Goal: Information Seeking & Learning: Learn about a topic

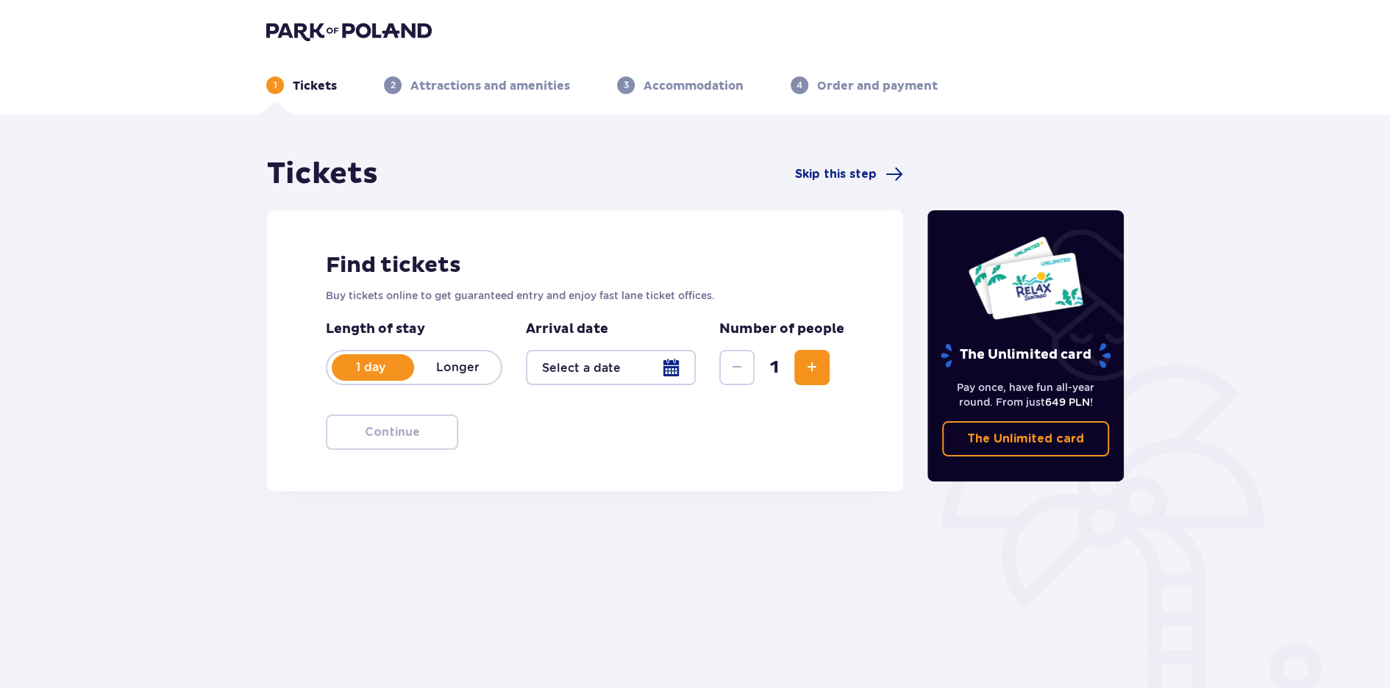
click at [301, 23] on img at bounding box center [348, 31] width 165 height 21
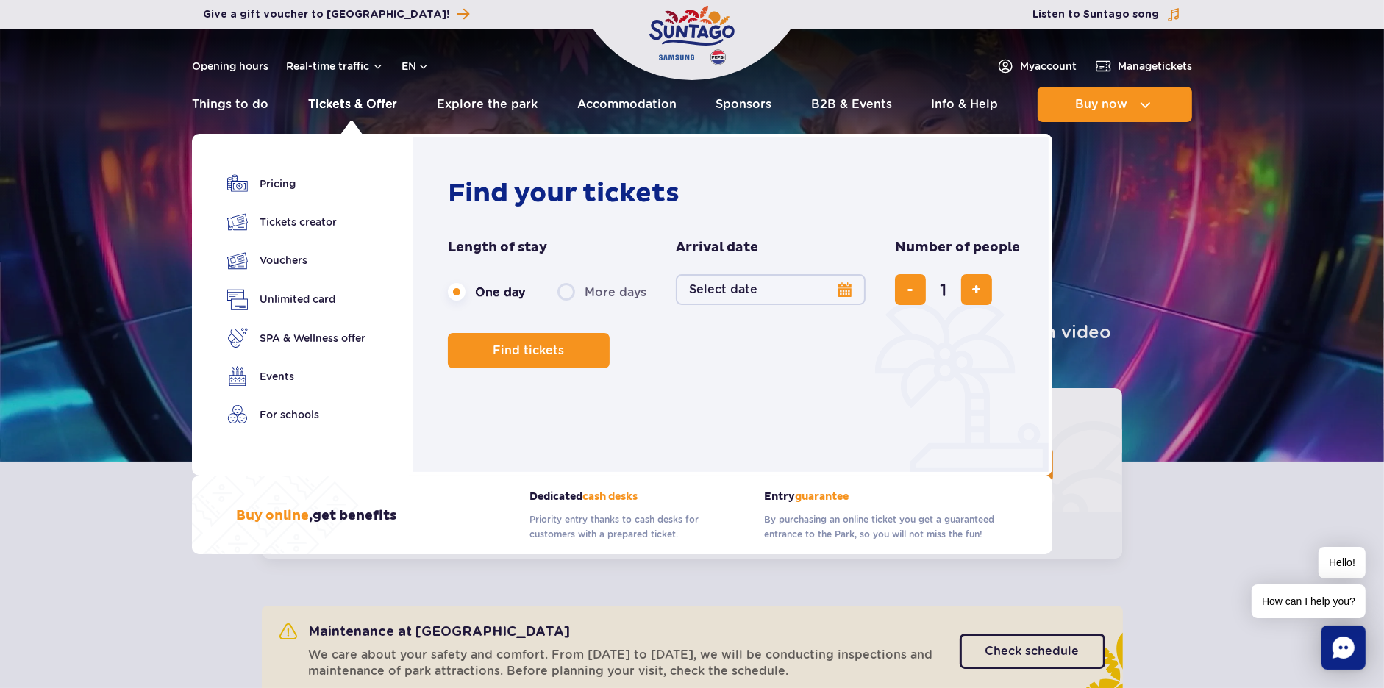
click at [341, 101] on link "Tickets & Offer" at bounding box center [353, 104] width 90 height 35
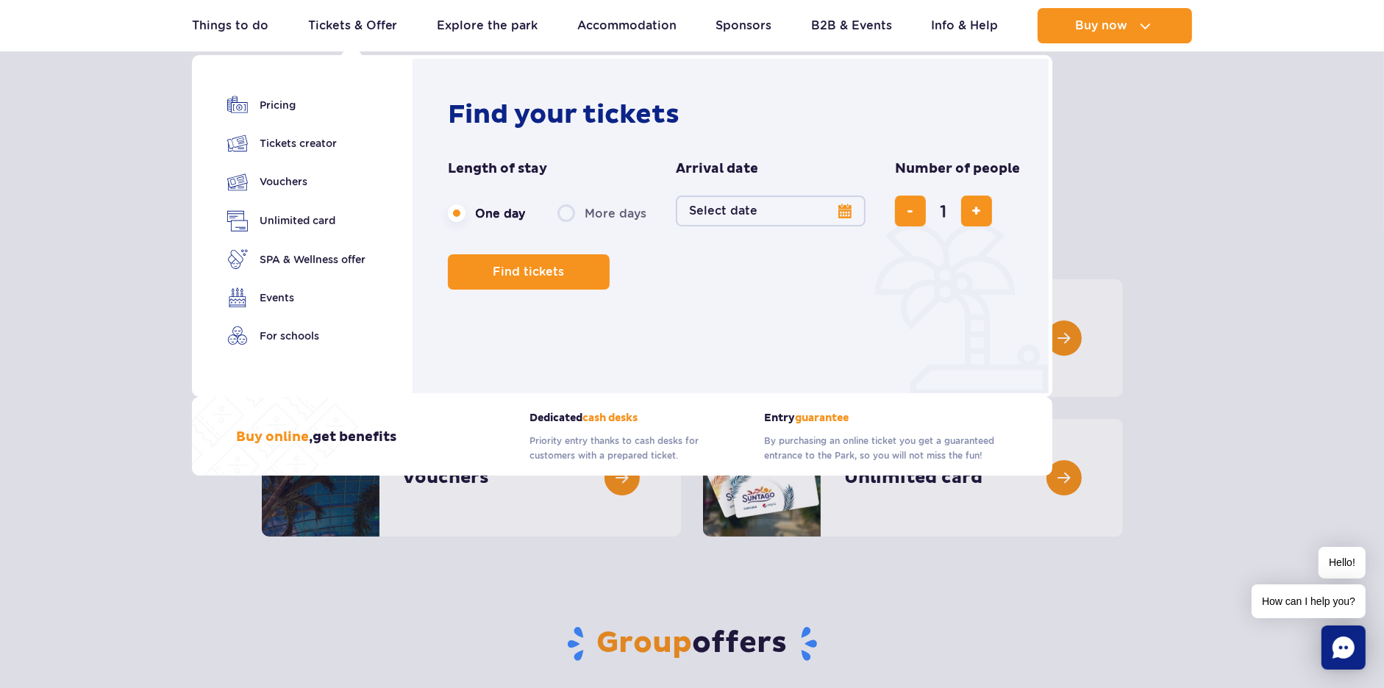
scroll to position [74, 0]
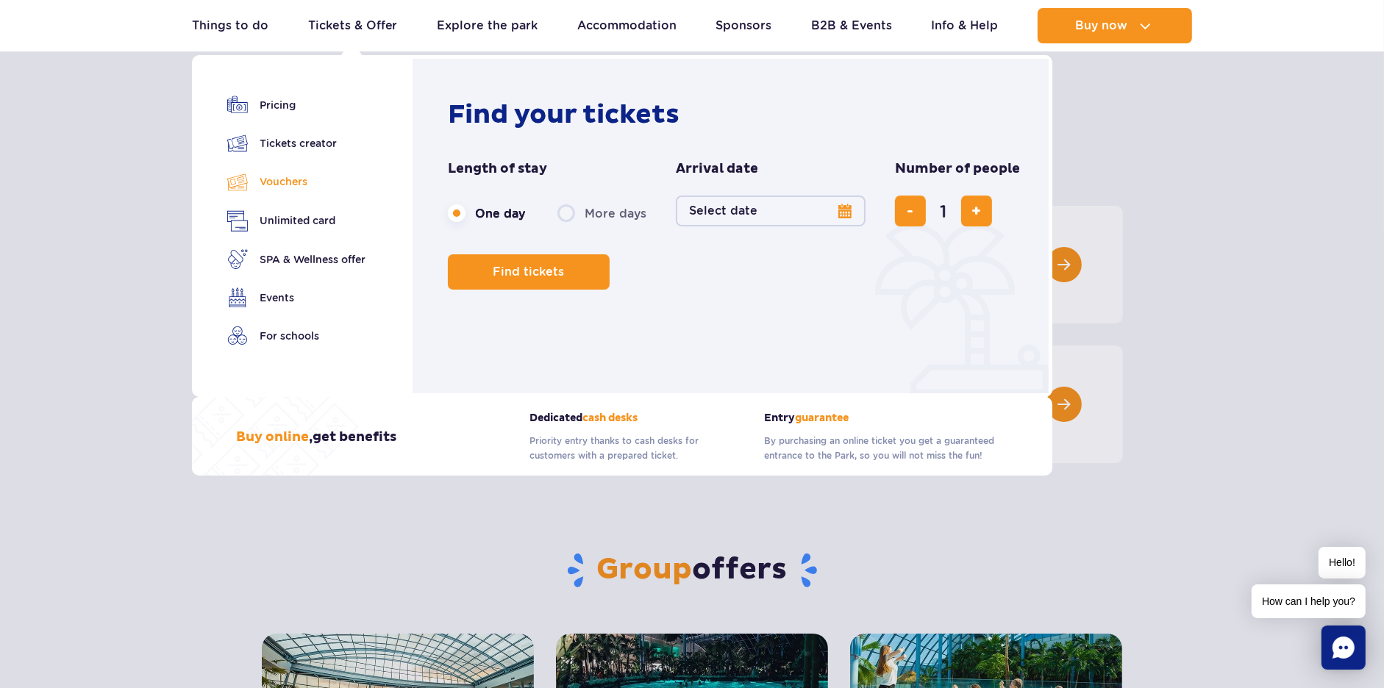
click at [285, 180] on link "Vouchers" at bounding box center [296, 181] width 138 height 21
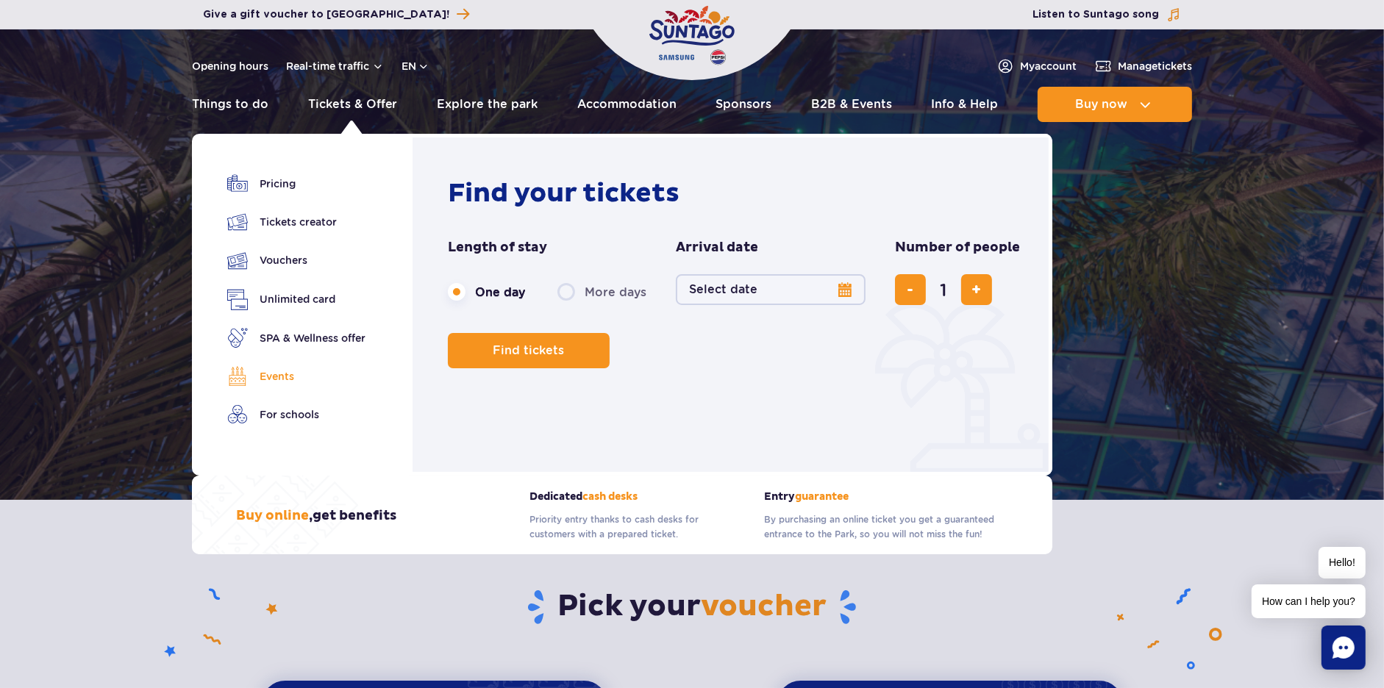
drag, startPoint x: 281, startPoint y: 375, endPoint x: 329, endPoint y: 381, distance: 48.9
click at [282, 375] on link "Events" at bounding box center [296, 376] width 138 height 21
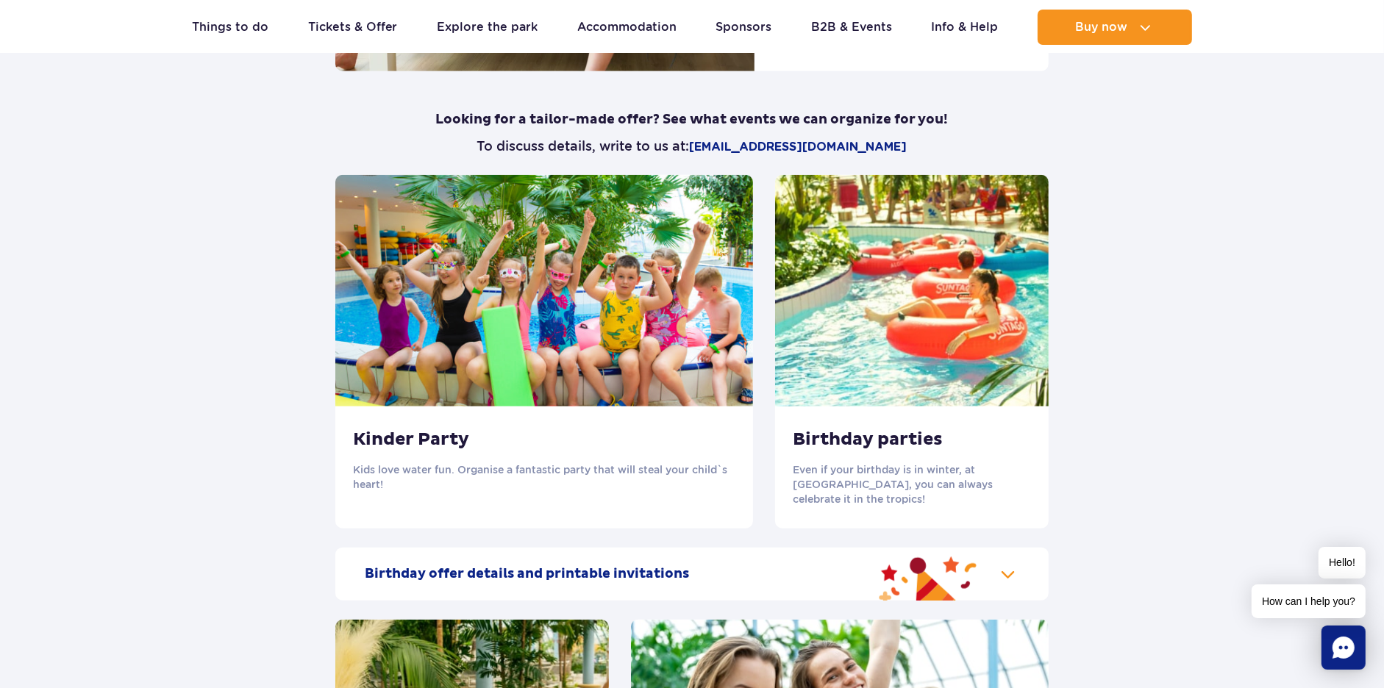
scroll to position [1410, 0]
click at [840, 322] on img at bounding box center [912, 290] width 274 height 232
click at [849, 449] on h3 "Birthday parties" at bounding box center [912, 439] width 238 height 22
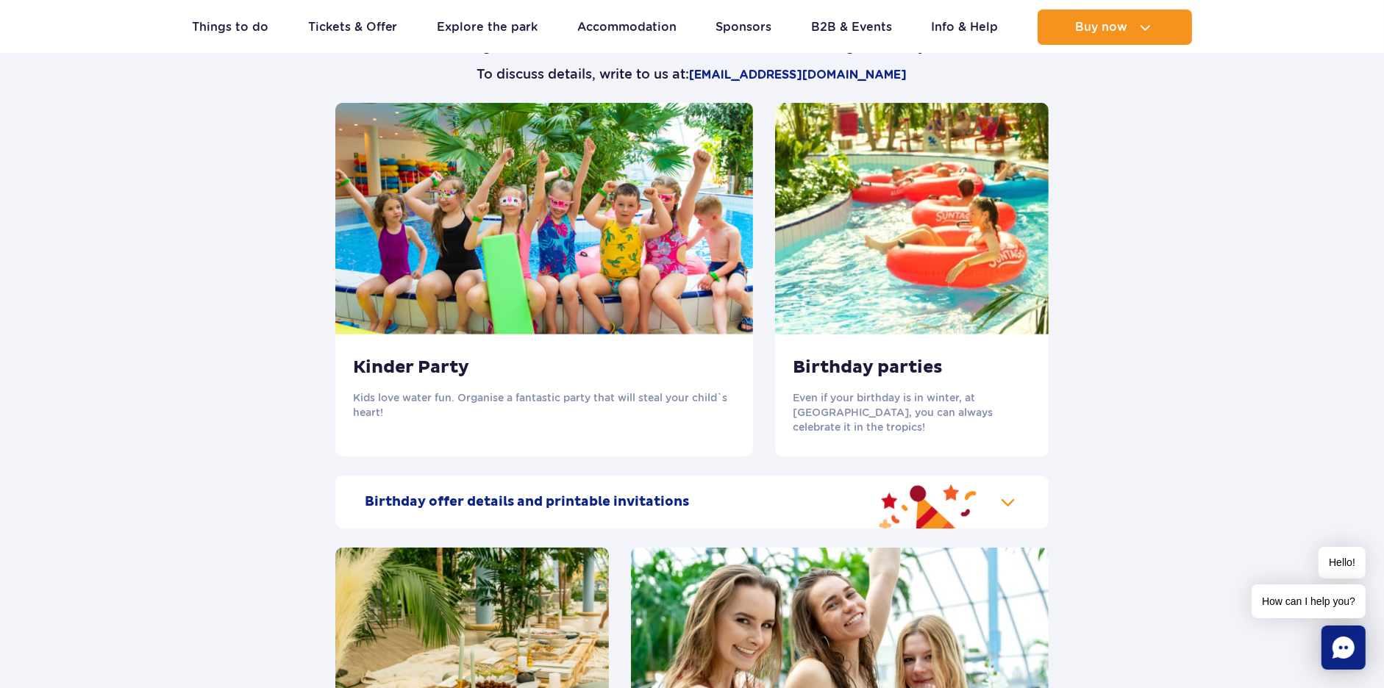
scroll to position [1557, 0]
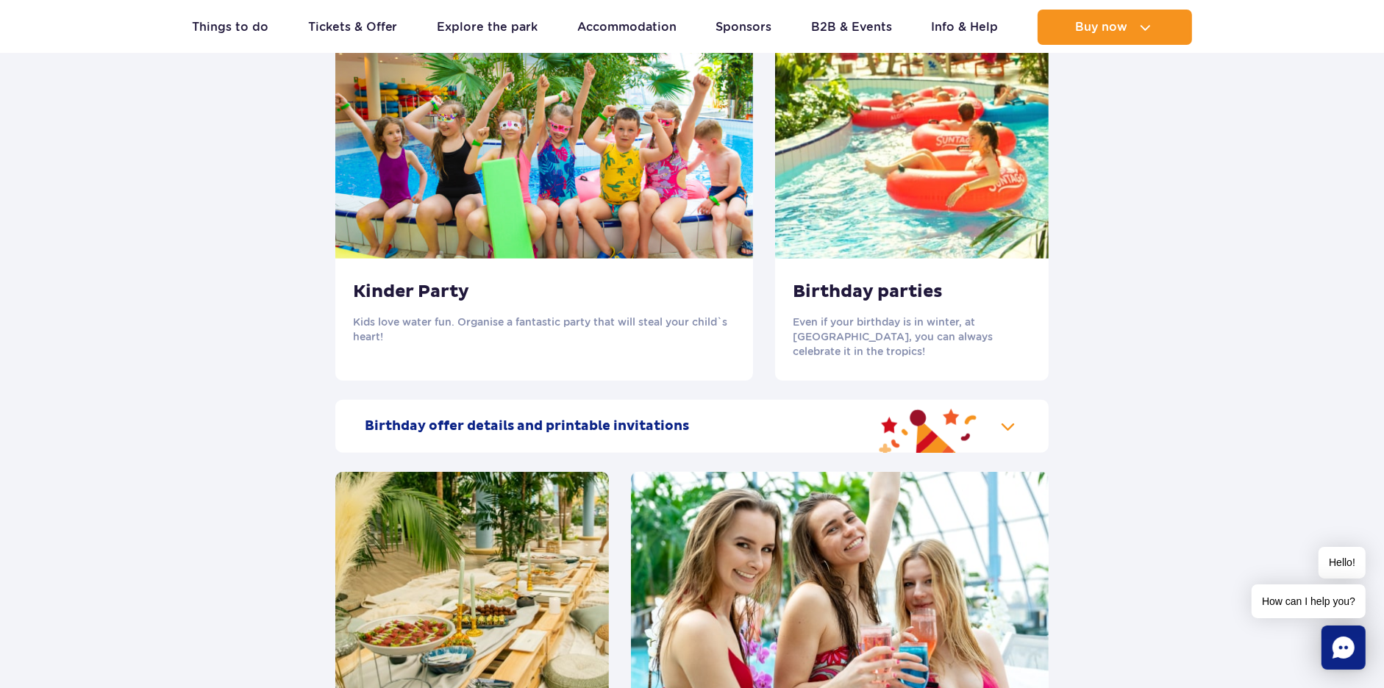
click at [420, 295] on h3 "Kinder Party" at bounding box center [544, 292] width 382 height 22
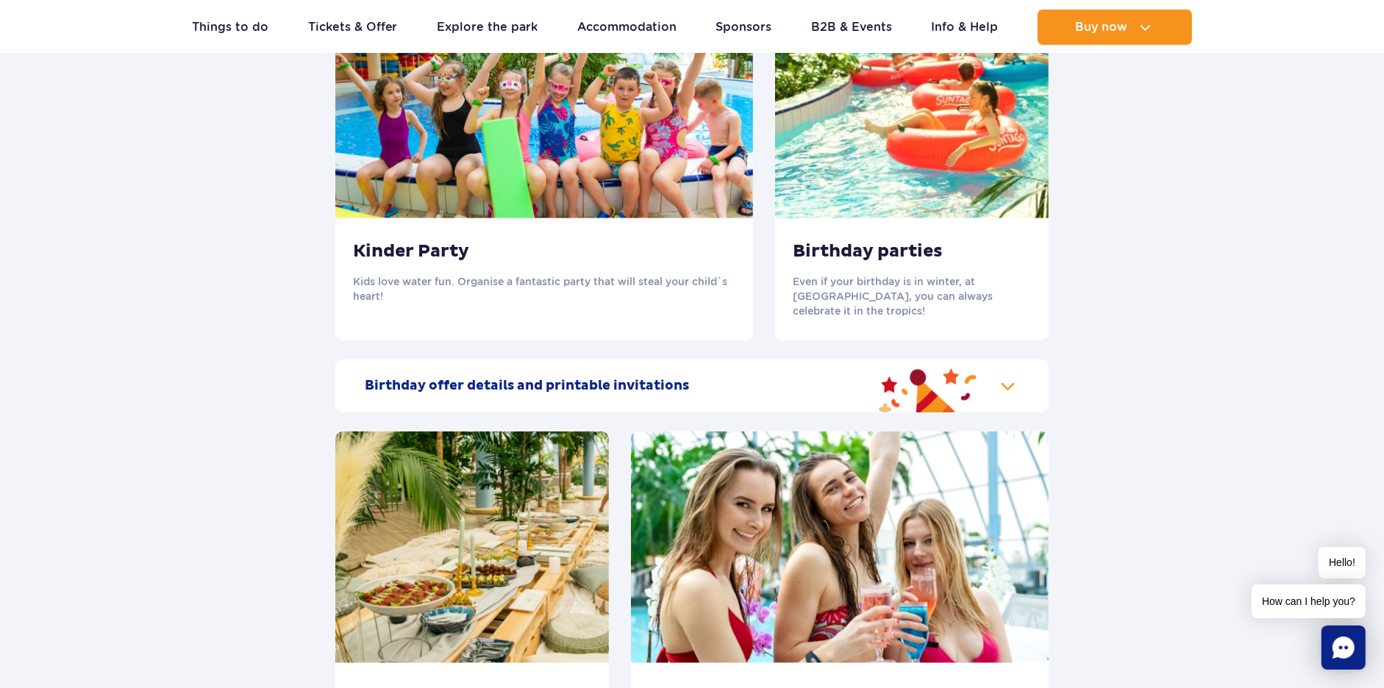
scroll to position [1630, 0]
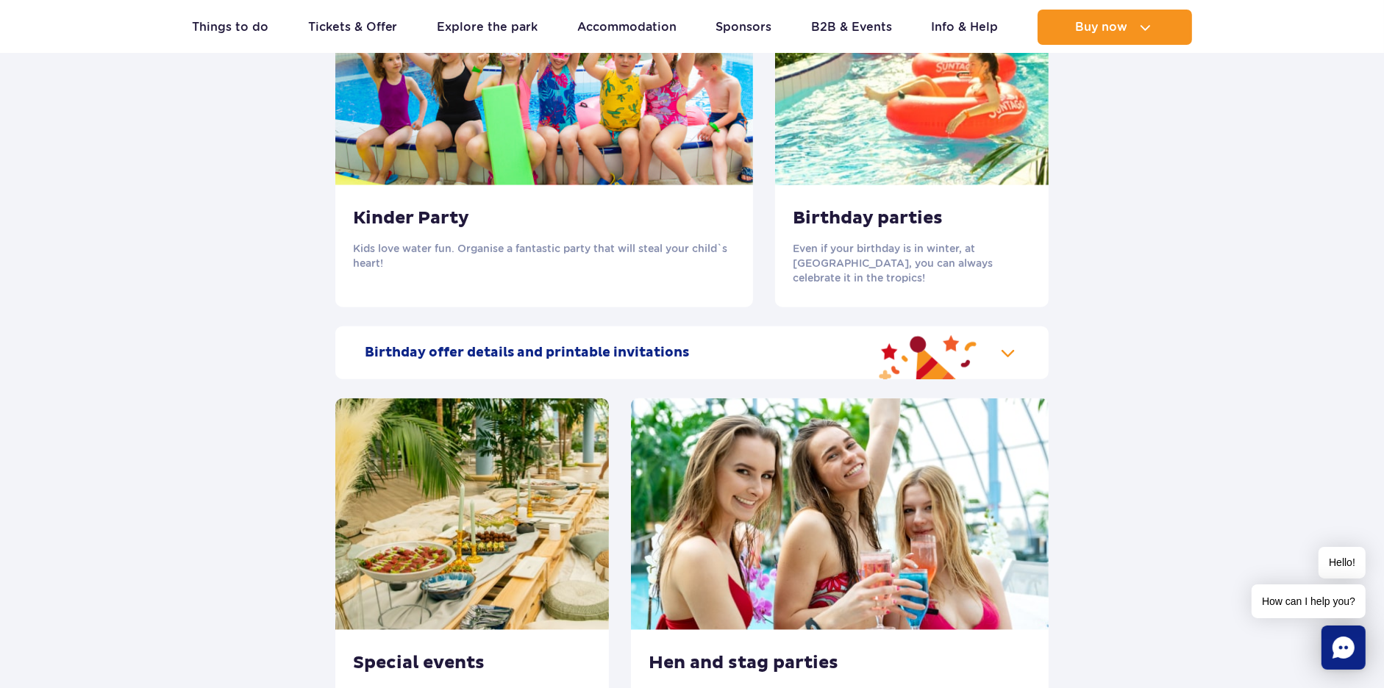
click at [467, 344] on h2 "Birthday offer details and printable invitations" at bounding box center [527, 353] width 324 height 18
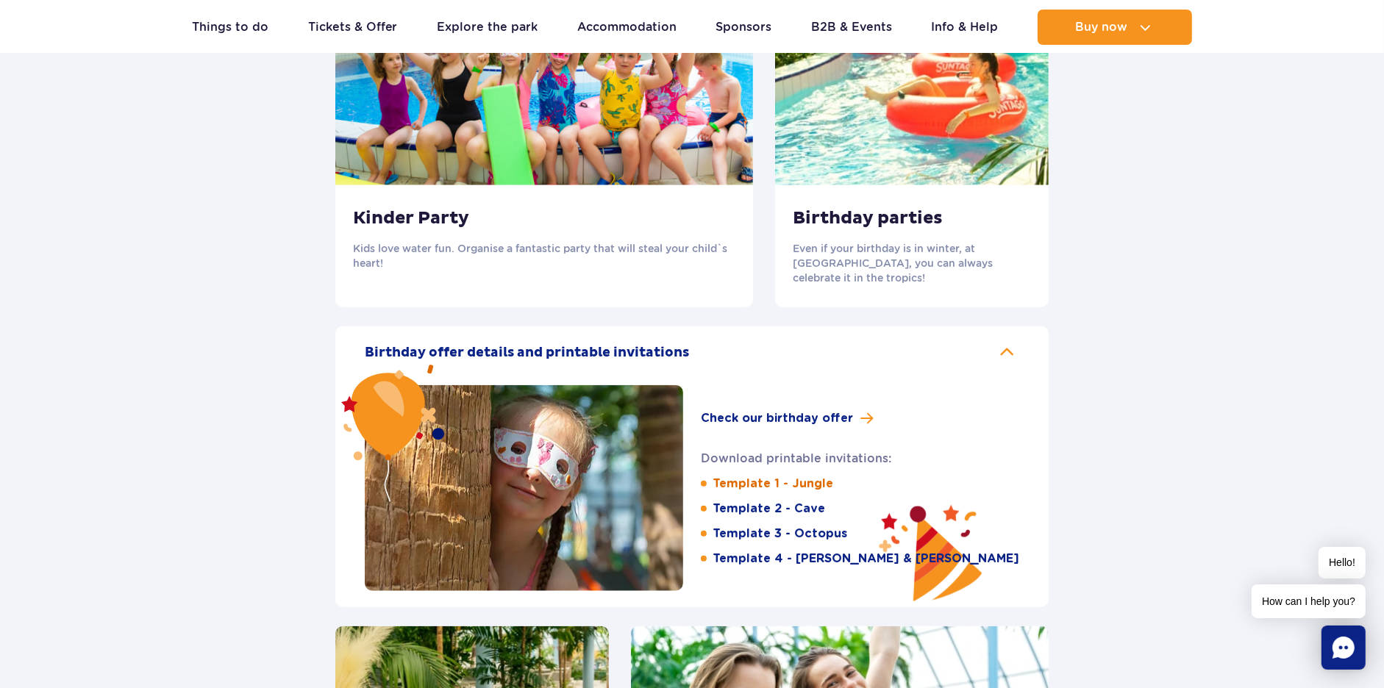
click at [734, 476] on link "Template 1 - Jungle" at bounding box center [773, 484] width 121 height 16
click at [737, 501] on link "Template 2 - Cave" at bounding box center [769, 509] width 113 height 16
click at [748, 526] on link "Template 3 - Octopus" at bounding box center [780, 534] width 135 height 16
click at [740, 551] on link "Template 4 - [PERSON_NAME] & [PERSON_NAME]" at bounding box center [866, 559] width 307 height 16
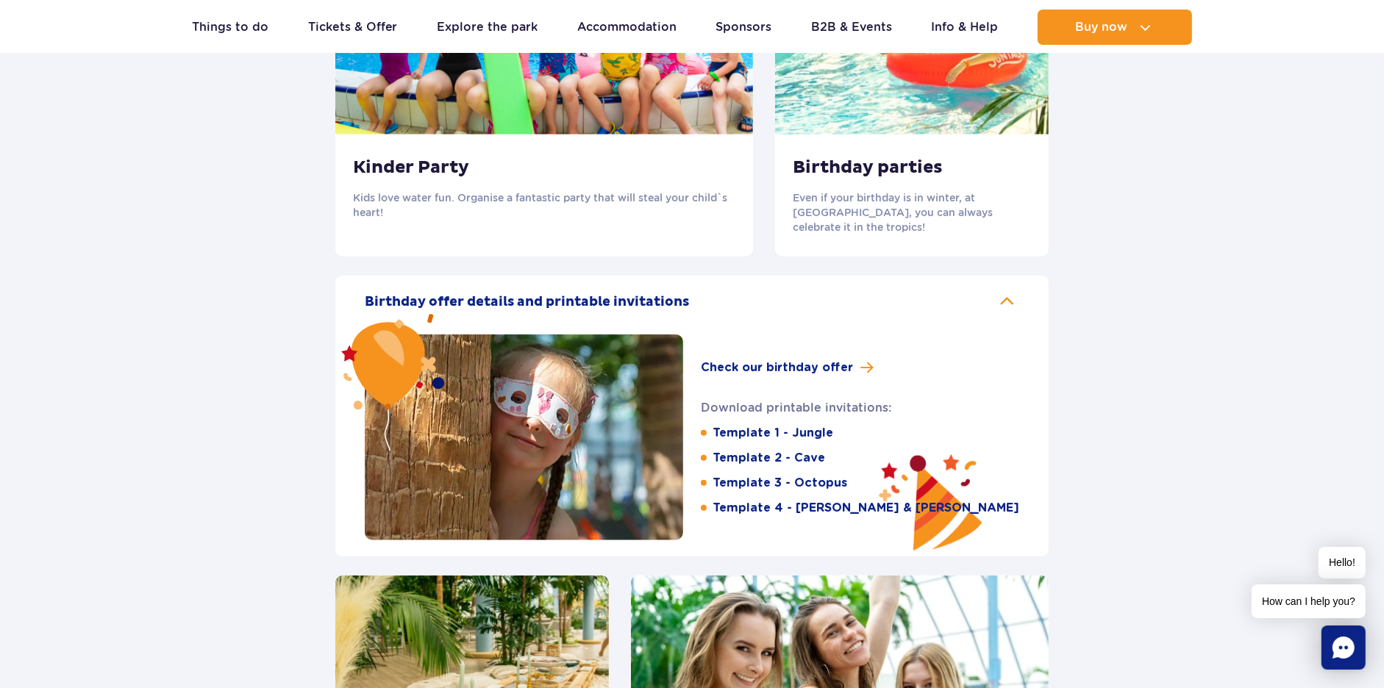
scroll to position [1777, 0]
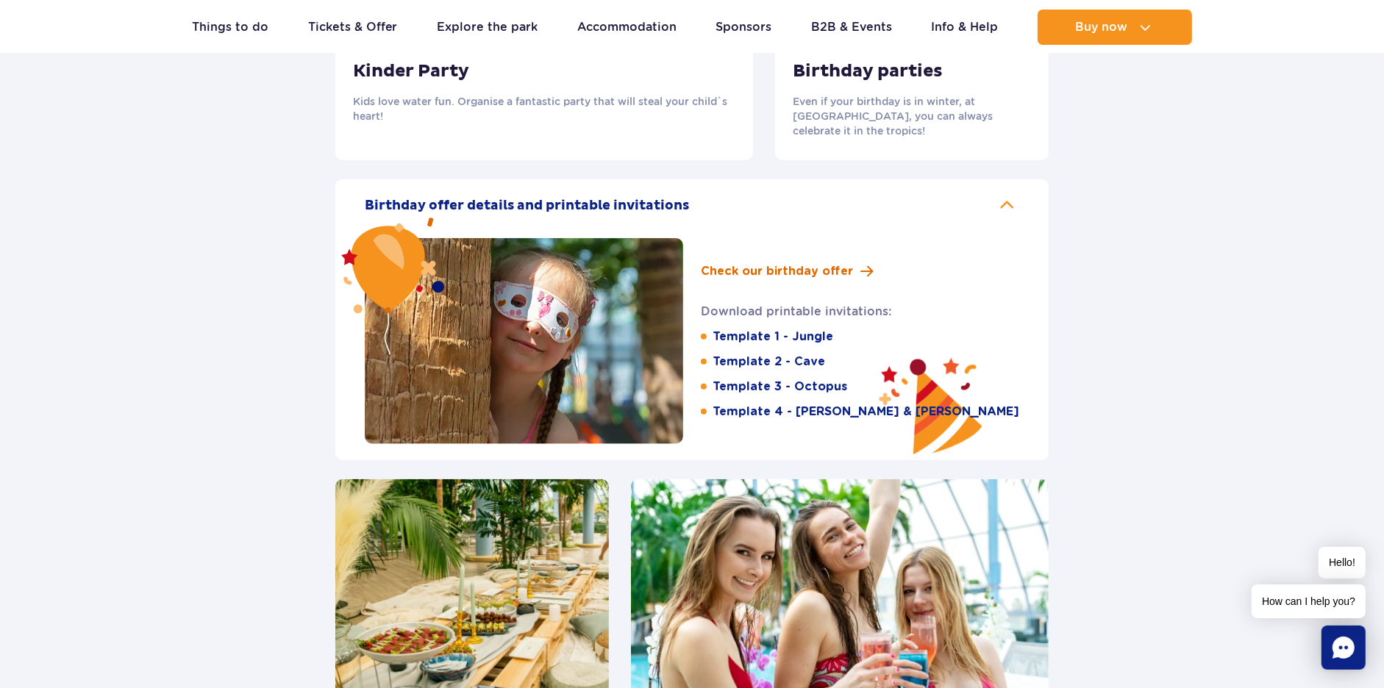
click at [825, 263] on span "Check our birthday offer" at bounding box center [777, 272] width 152 height 18
